Goal: Register for event/course

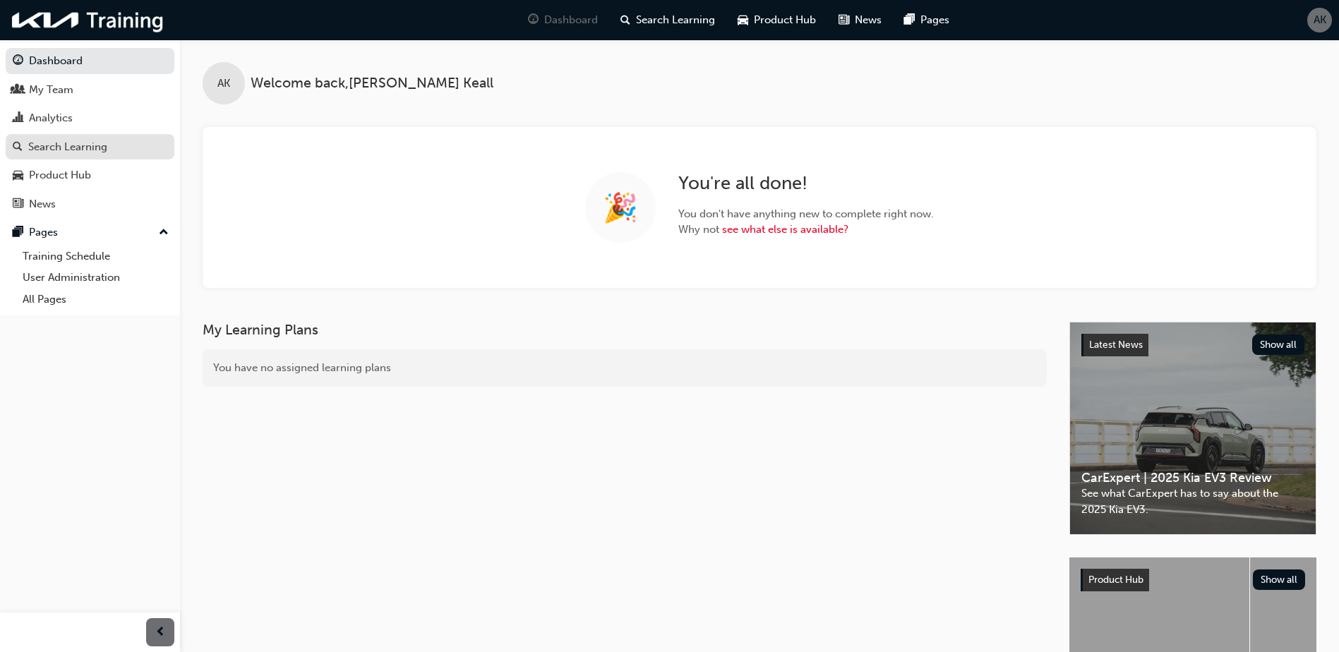
click at [92, 146] on div "Search Learning" at bounding box center [67, 147] width 79 height 16
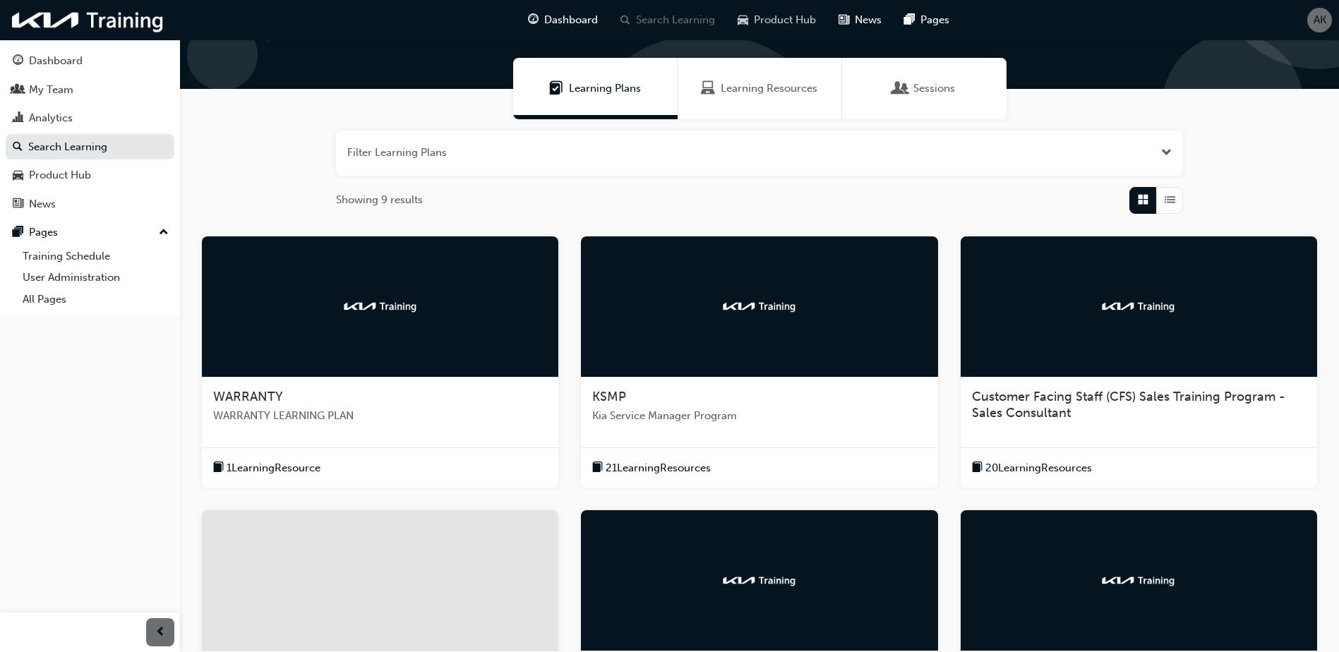
scroll to position [405, 0]
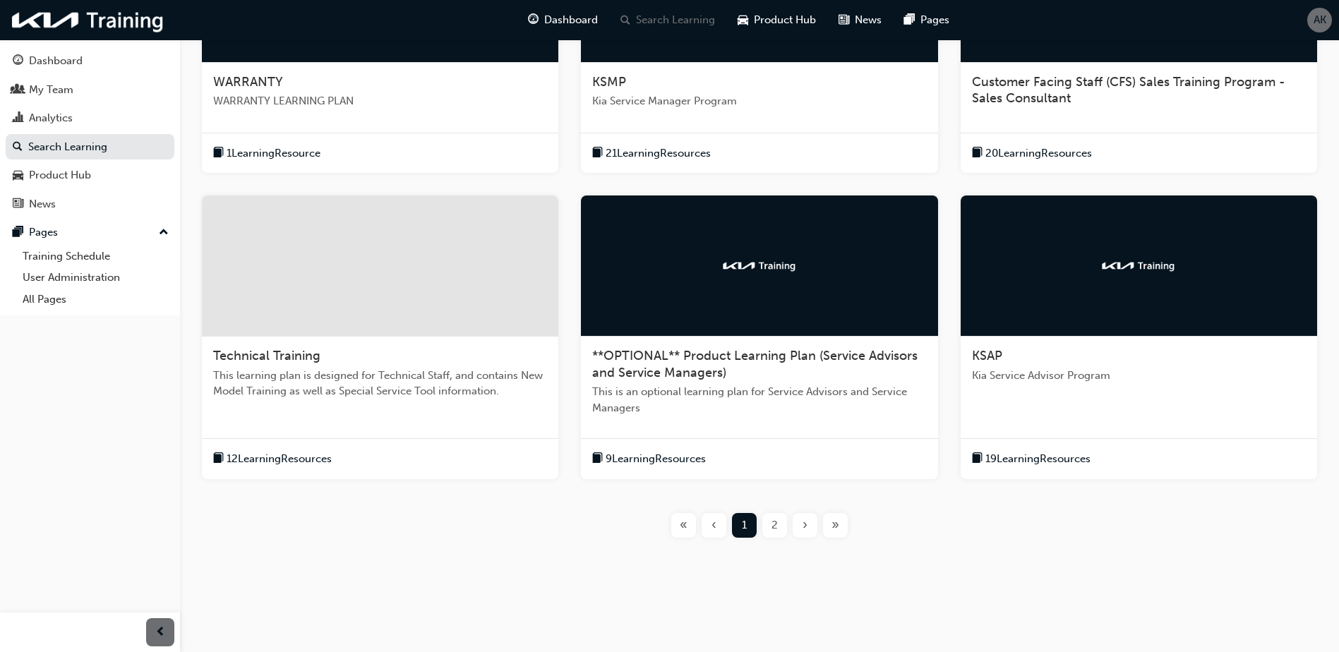
click at [773, 524] on div "2" at bounding box center [774, 525] width 25 height 25
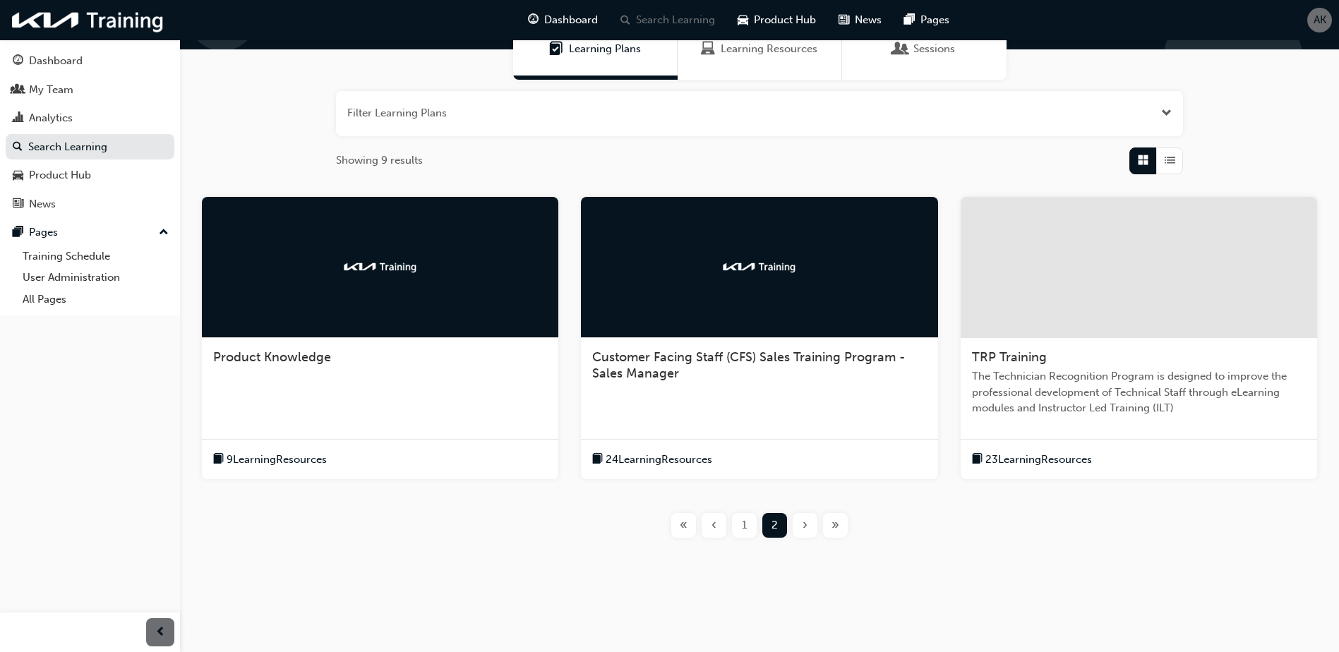
scroll to position [130, 0]
click at [1180, 286] on div at bounding box center [1138, 267] width 356 height 141
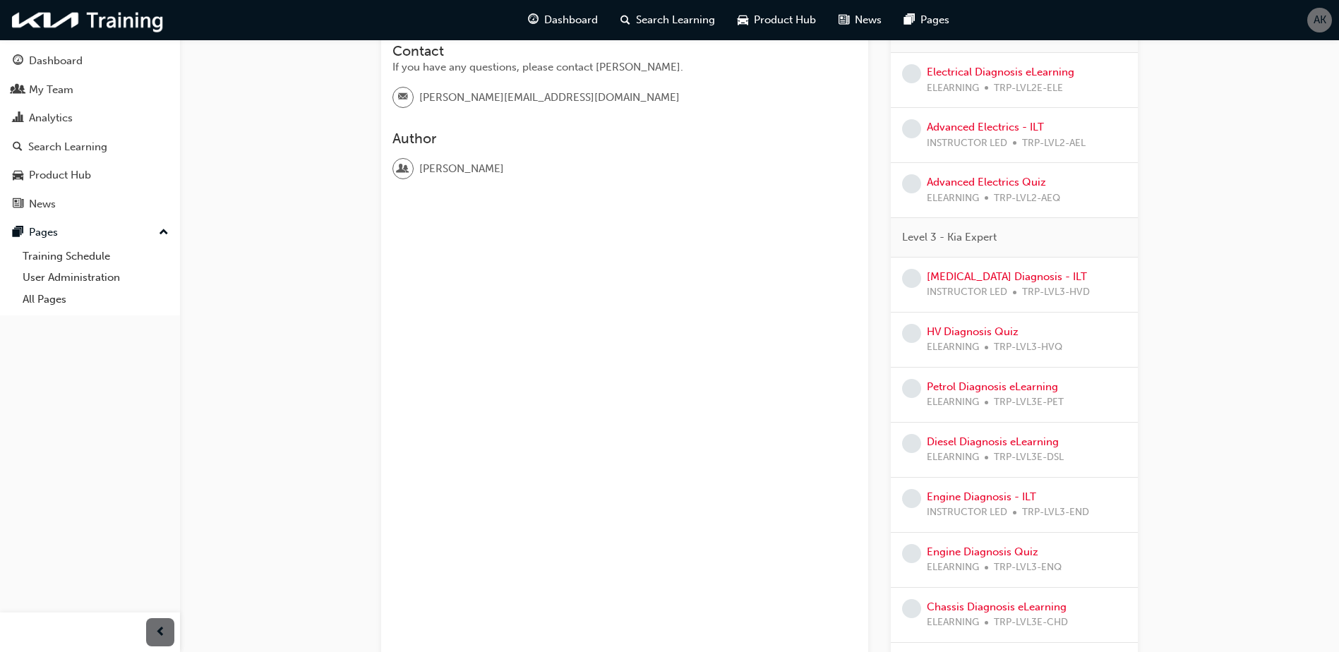
scroll to position [494, 0]
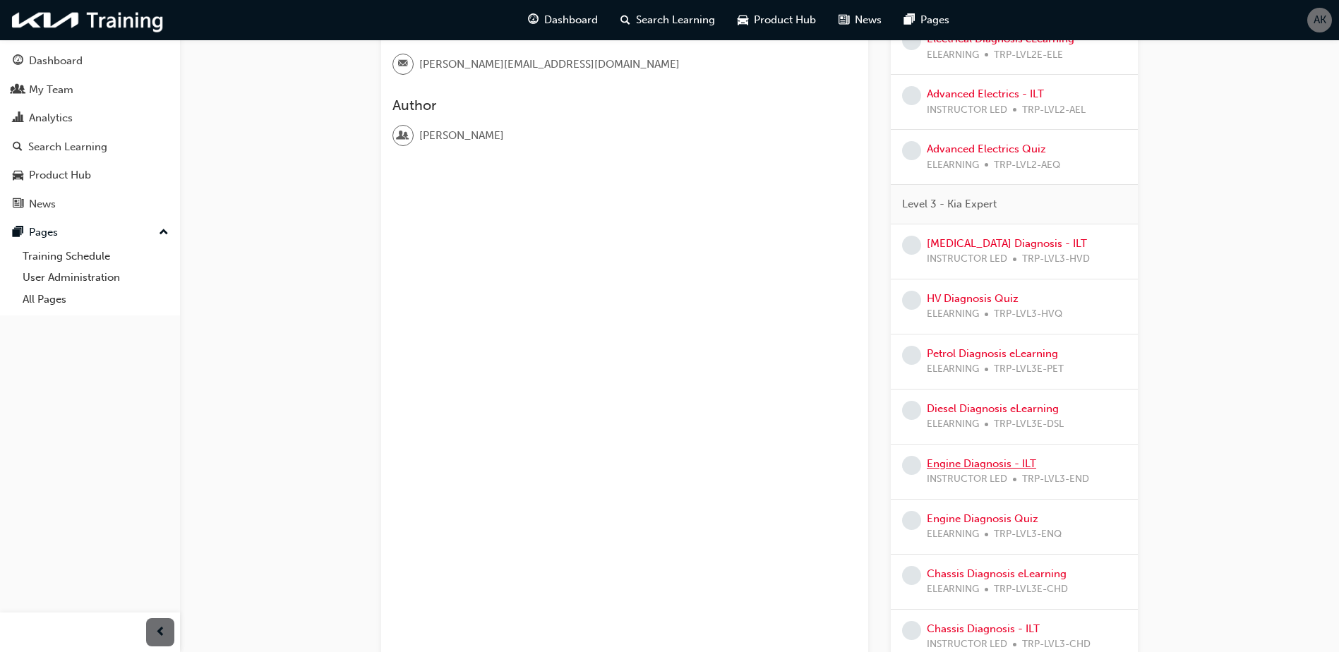
click at [960, 462] on link "Engine Diagnosis - ILT" at bounding box center [981, 463] width 109 height 13
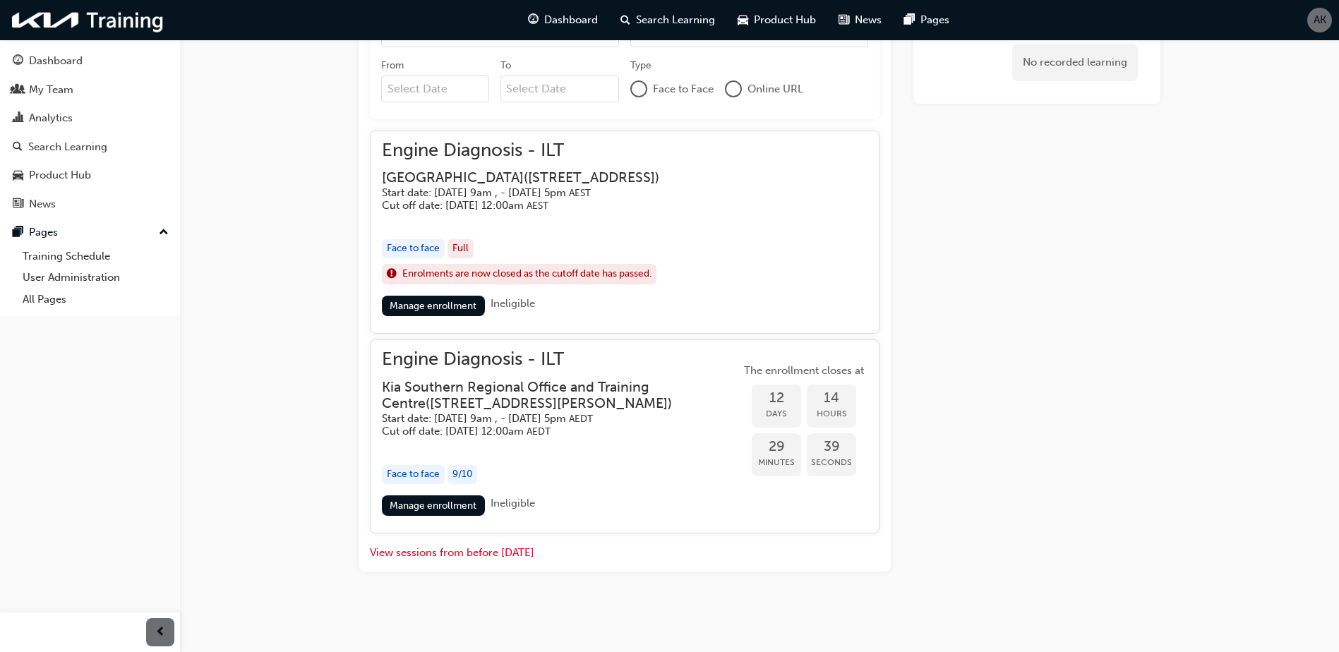
scroll to position [706, 0]
click at [440, 302] on link "Manage enrollment" at bounding box center [433, 306] width 103 height 20
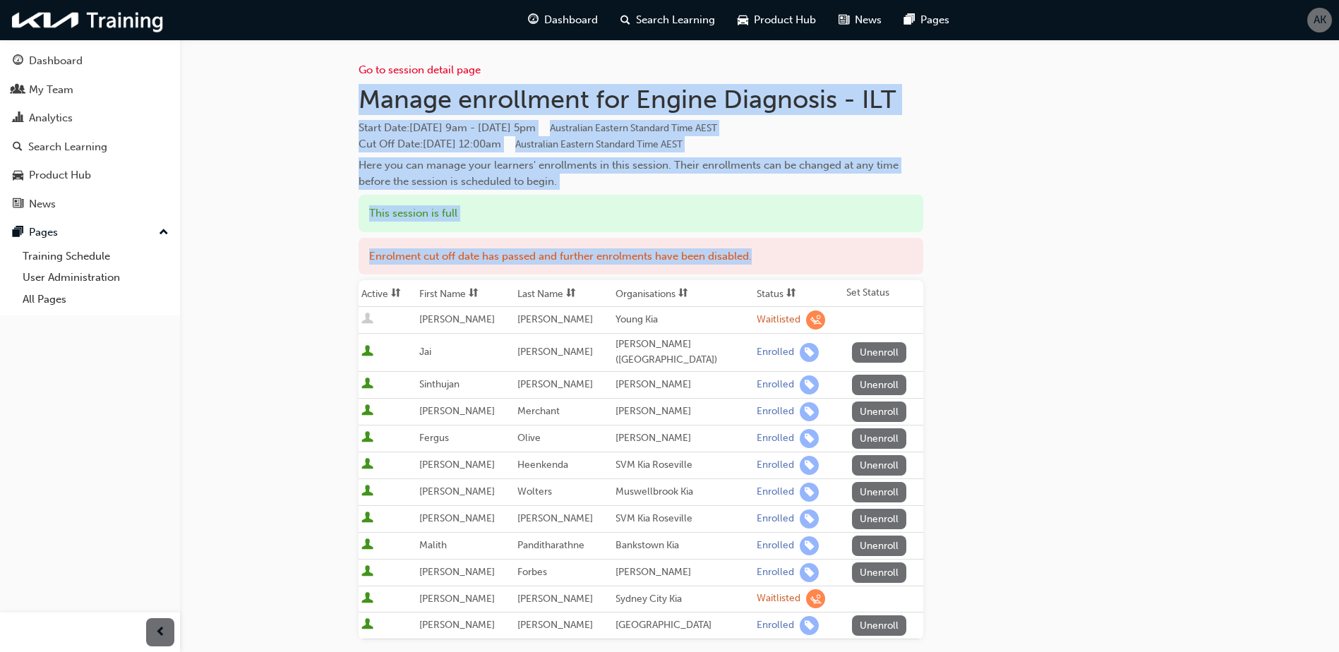
drag, startPoint x: 360, startPoint y: 99, endPoint x: 1019, endPoint y: 466, distance: 754.7
click at [1019, 466] on div "Go to session detail page Manage enrollment for Engine Diagnosis - ILT Start Da…" at bounding box center [759, 417] width 802 height 755
copy div "Manage enrollment for Engine Diagnosis - ILT Start Date : [DATE] 9am - [DATE] 5…"
click at [1023, 104] on div "Go to session detail page Manage enrollment for Engine Diagnosis - ILT Start Da…" at bounding box center [759, 417] width 802 height 755
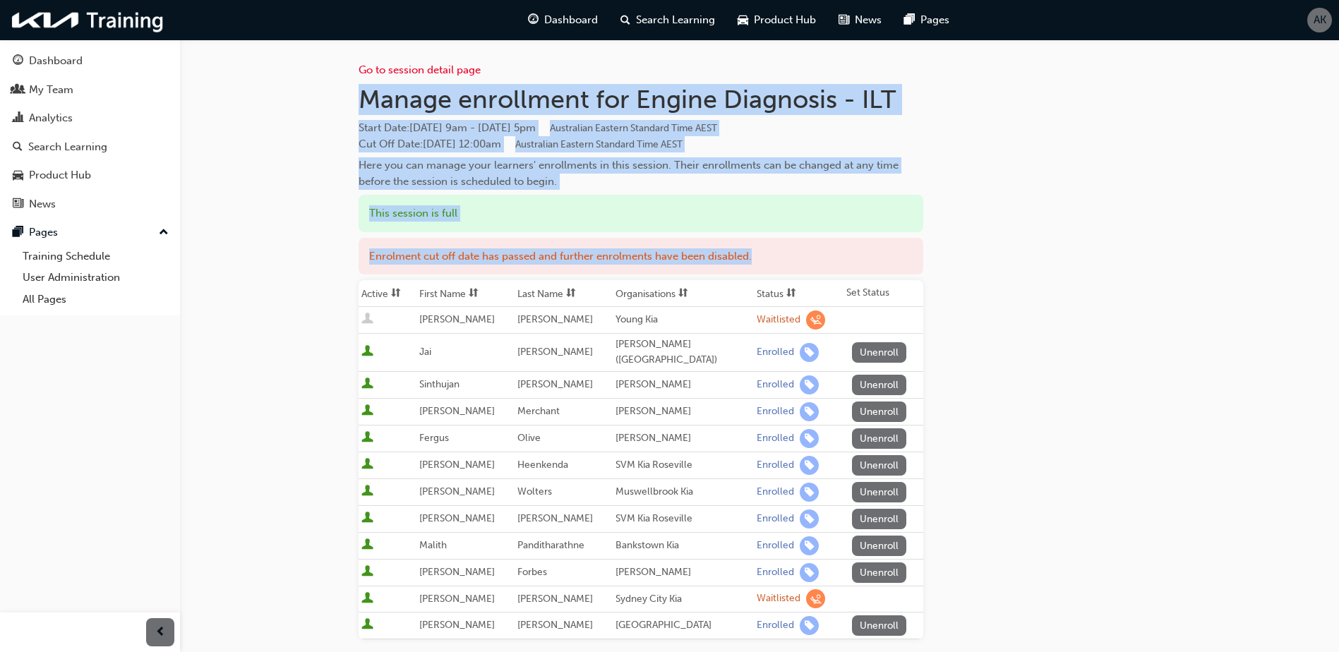
click at [1136, 83] on div "Go to session detail page Manage enrollment for Engine Diagnosis - ILT Start Da…" at bounding box center [759, 417] width 802 height 755
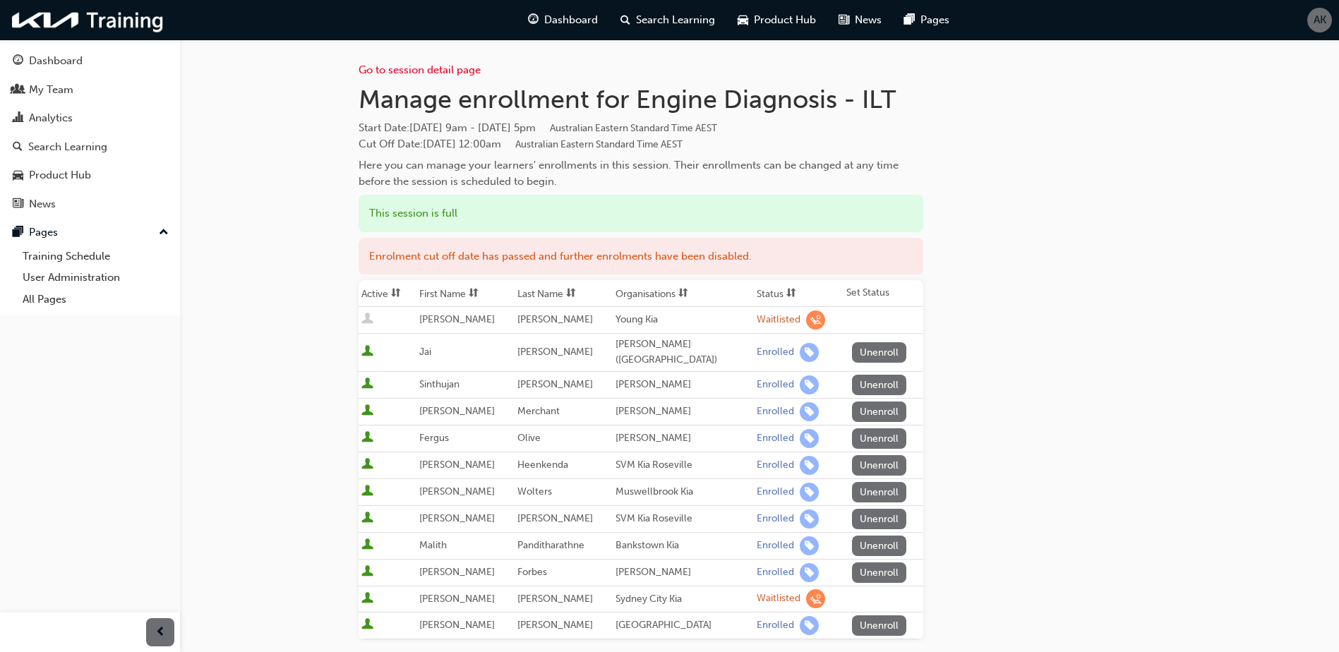
click at [926, 256] on div "Go to session detail page Manage enrollment for Engine Diagnosis - ILT Start Da…" at bounding box center [759, 417] width 802 height 755
